Goal: Submit feedback/report problem: Leave review/rating

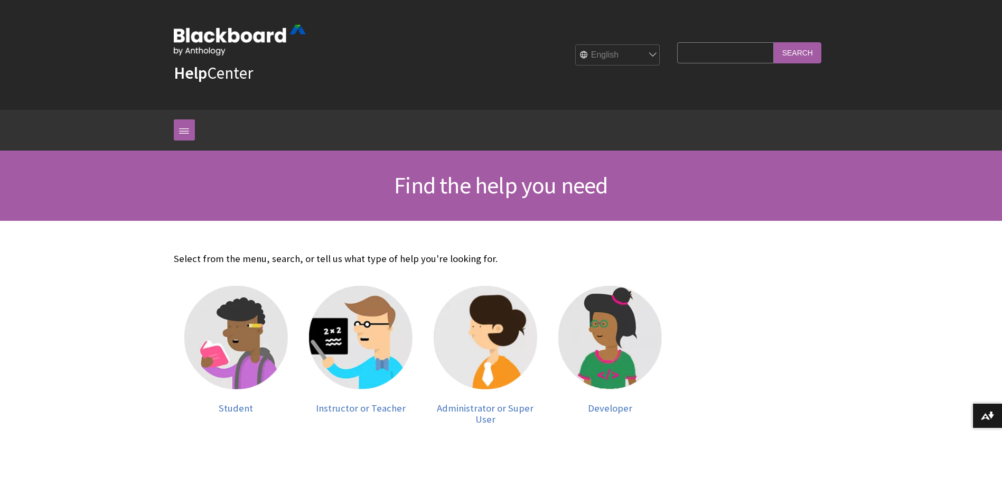
click at [706, 56] on input "Search Query" at bounding box center [725, 52] width 96 height 21
type input "Ally Communication & Adoption Toolkit"
click at [774, 42] on input "Search" at bounding box center [798, 52] width 48 height 21
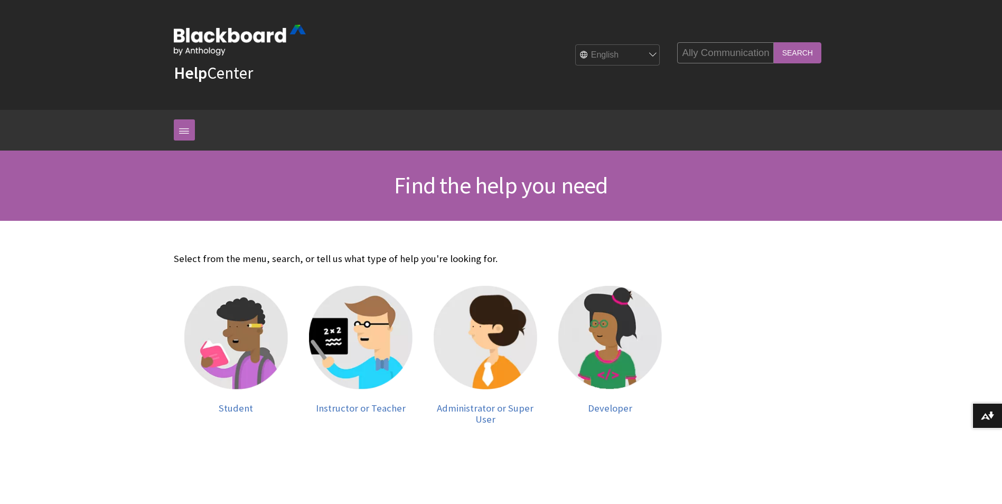
click at [799, 57] on input "Search" at bounding box center [798, 52] width 48 height 21
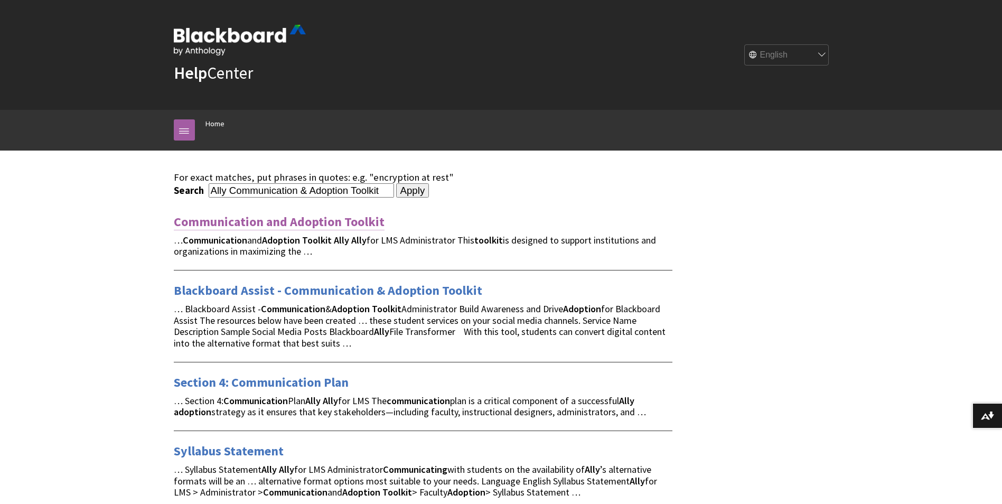
click at [289, 222] on link "Communication and Adoption Toolkit" at bounding box center [279, 221] width 211 height 17
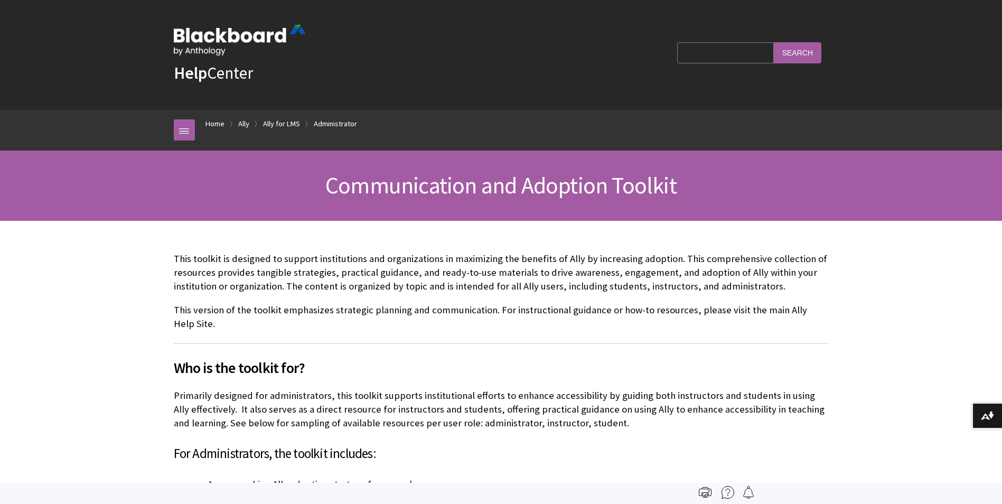
scroll to position [395, 0]
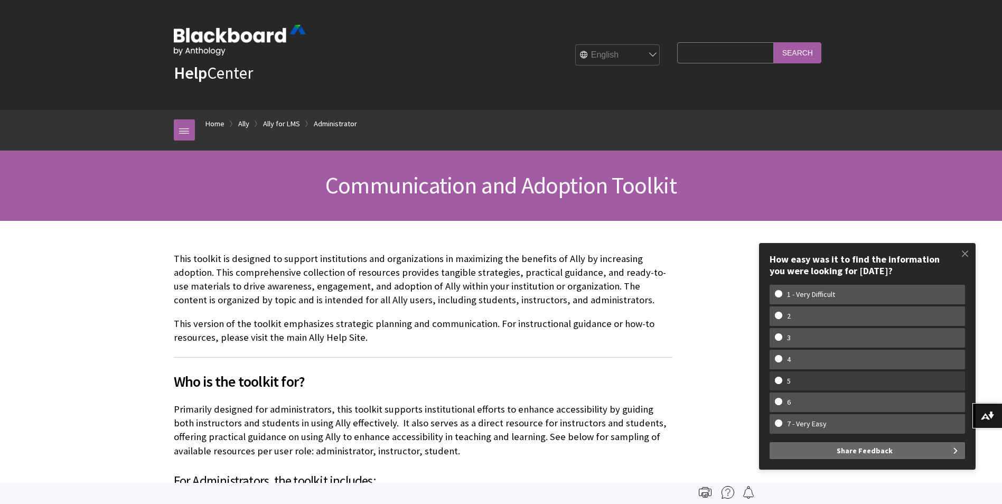
click at [782, 381] on w-span "5" at bounding box center [867, 381] width 185 height 9
click at [782, 381] on input "5" at bounding box center [778, 380] width 7 height 7
radio input "true"
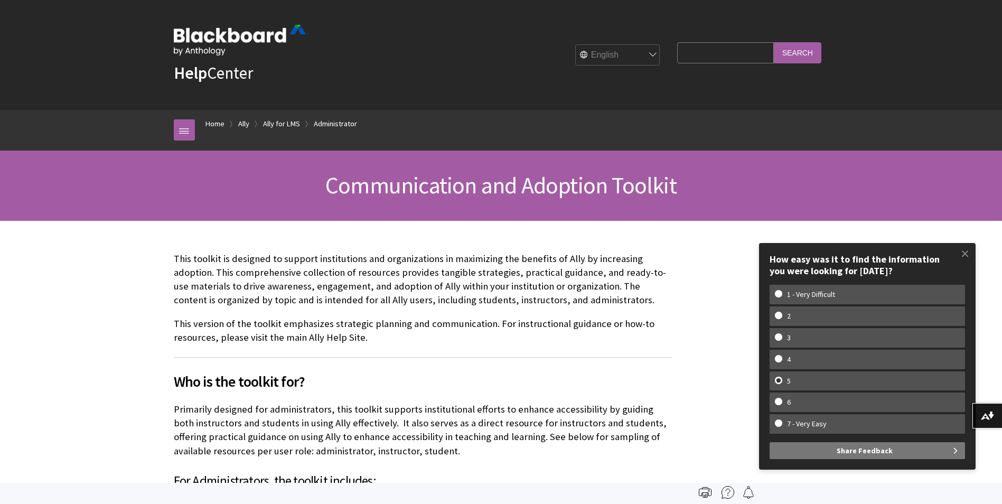
click at [875, 447] on span "Share Feedback" at bounding box center [865, 450] width 56 height 17
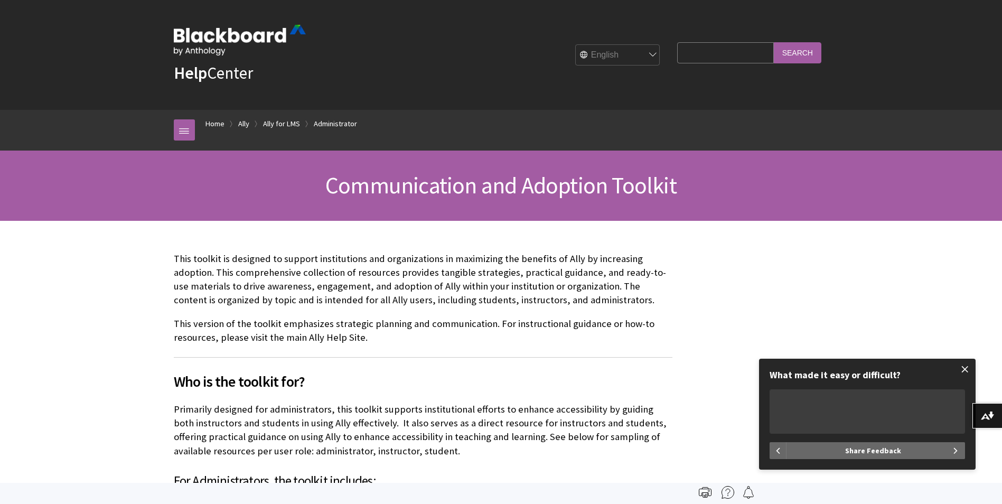
click at [966, 371] on span at bounding box center [965, 369] width 22 height 22
